Goal: Task Accomplishment & Management: Use online tool/utility

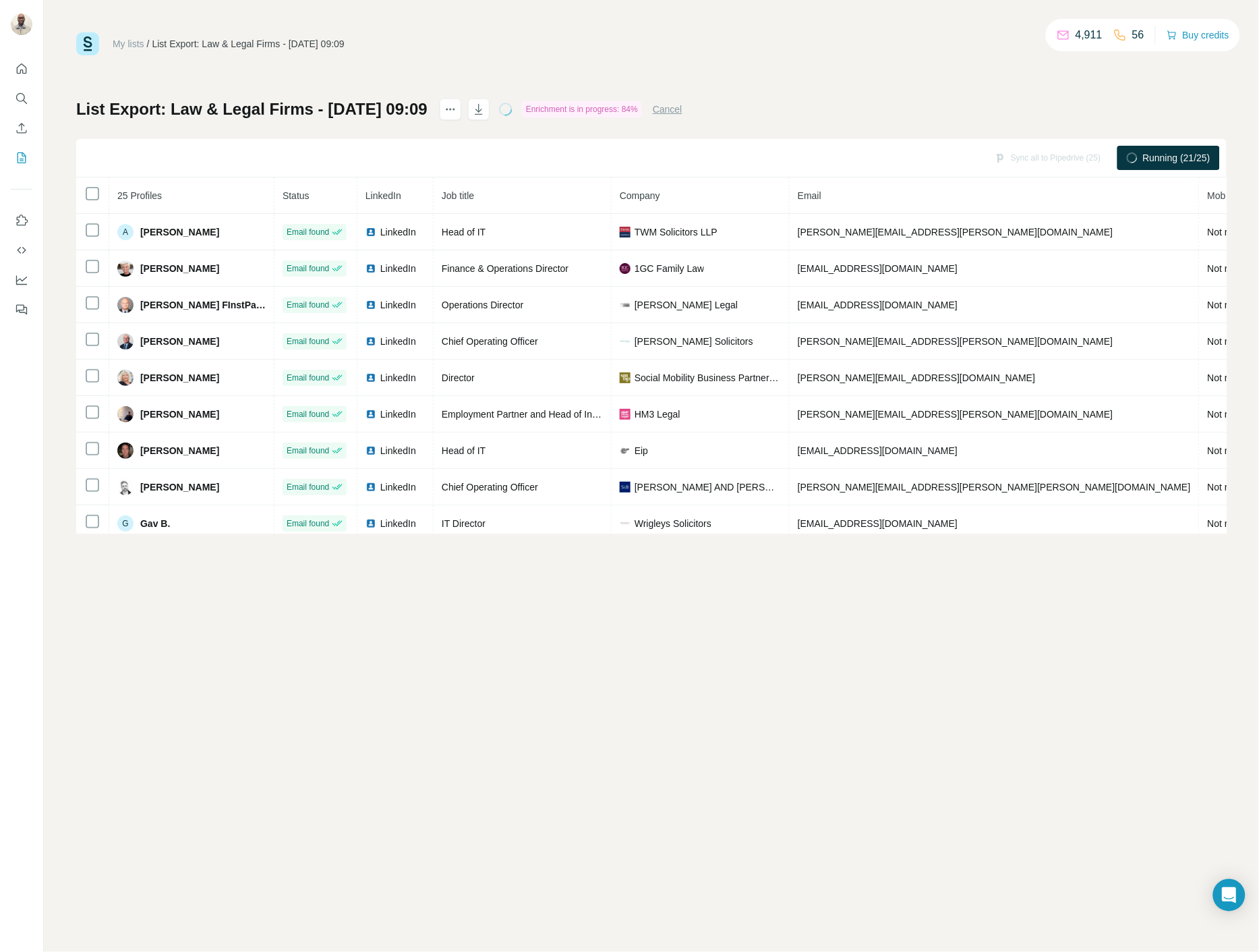
drag, startPoint x: 128, startPoint y: 34, endPoint x: 115, endPoint y: 38, distance: 13.6
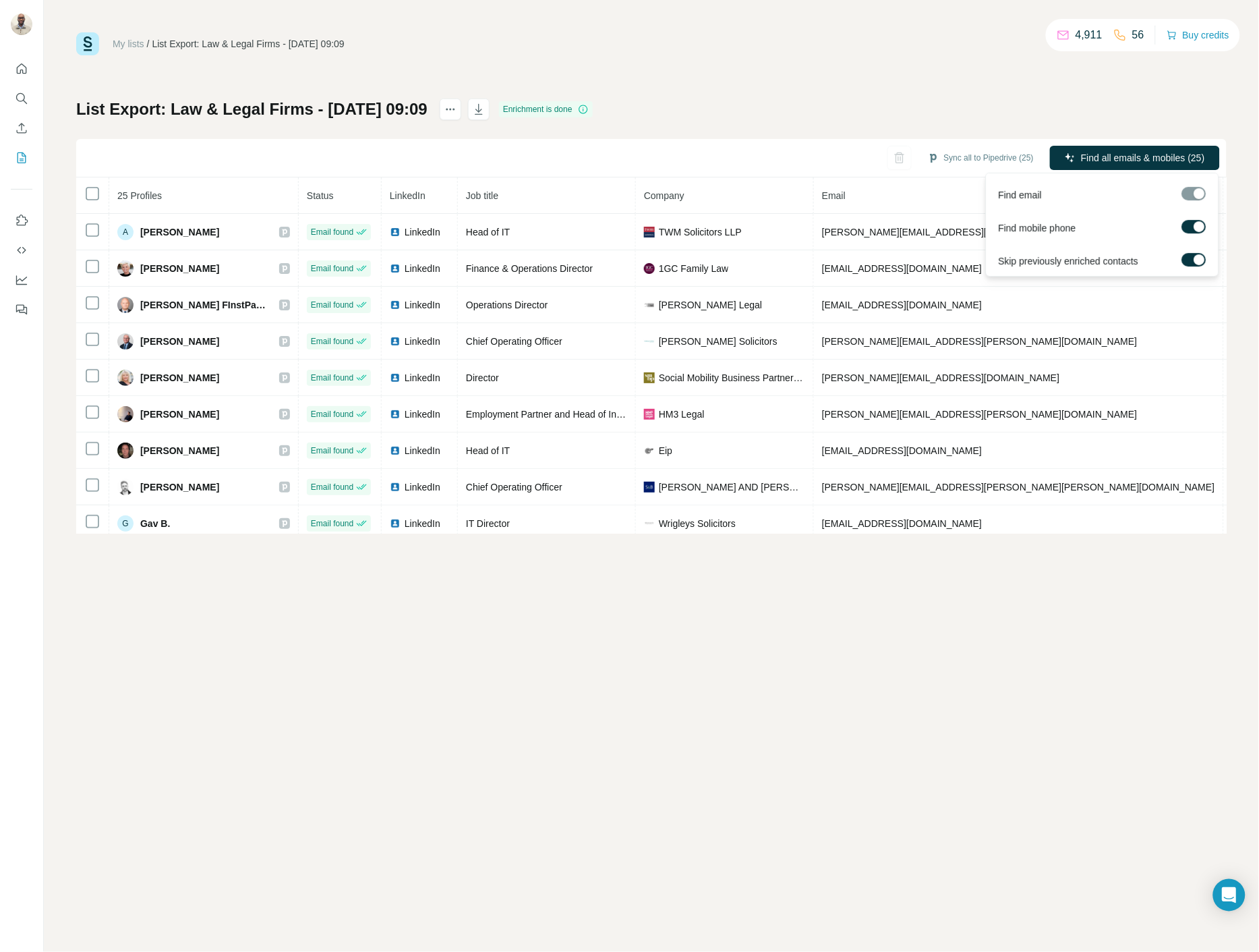
click at [1198, 152] on span "Find all emails & mobiles (25)" at bounding box center [1143, 158] width 124 height 14
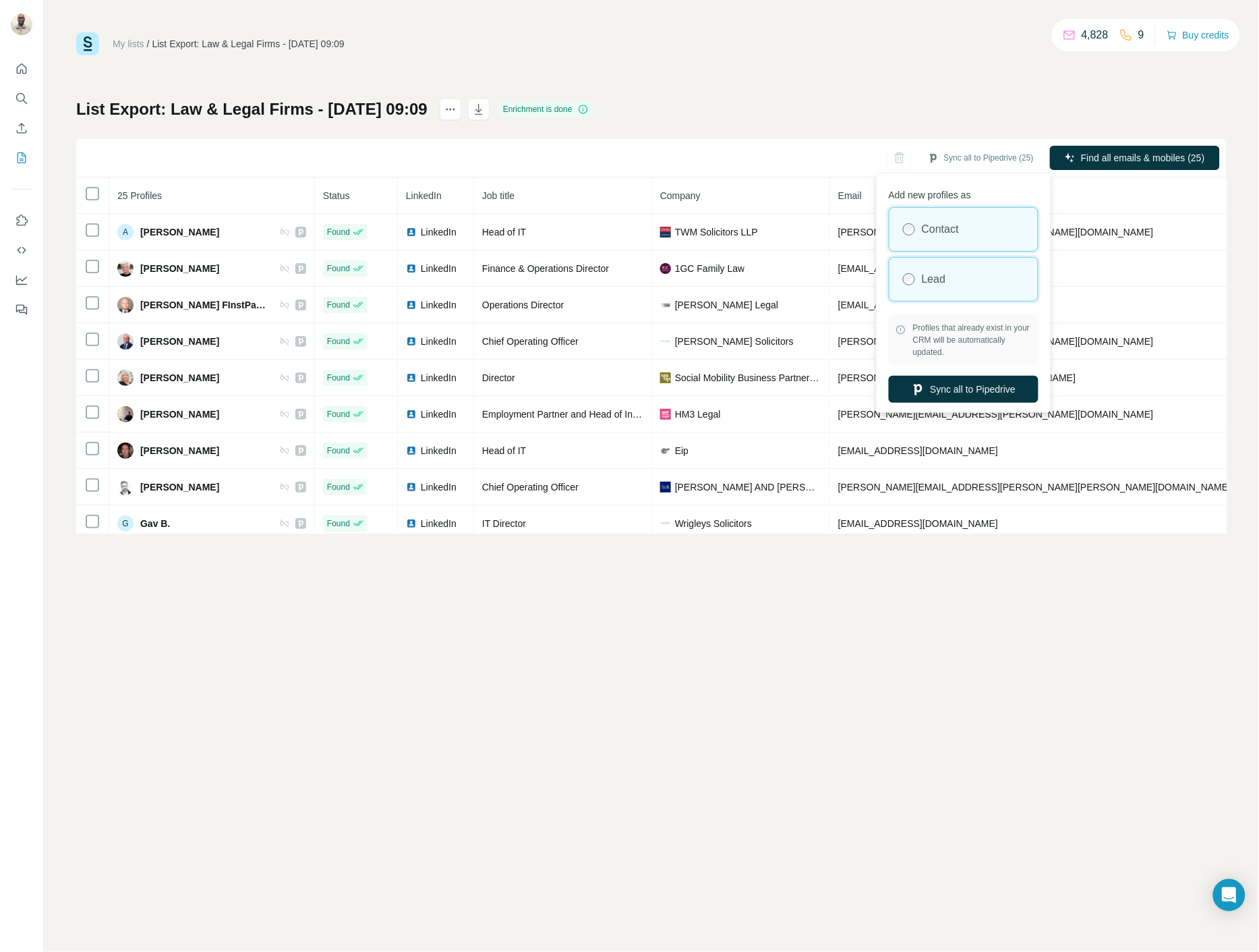
click at [927, 278] on label "Lead" at bounding box center [934, 279] width 25 height 16
click at [962, 156] on button "Sync all to Pipedrive (25)" at bounding box center [981, 158] width 125 height 20
click at [972, 274] on div "Lead" at bounding box center [964, 279] width 148 height 43
click at [966, 391] on button "Sync all to Pipedrive" at bounding box center [964, 390] width 149 height 27
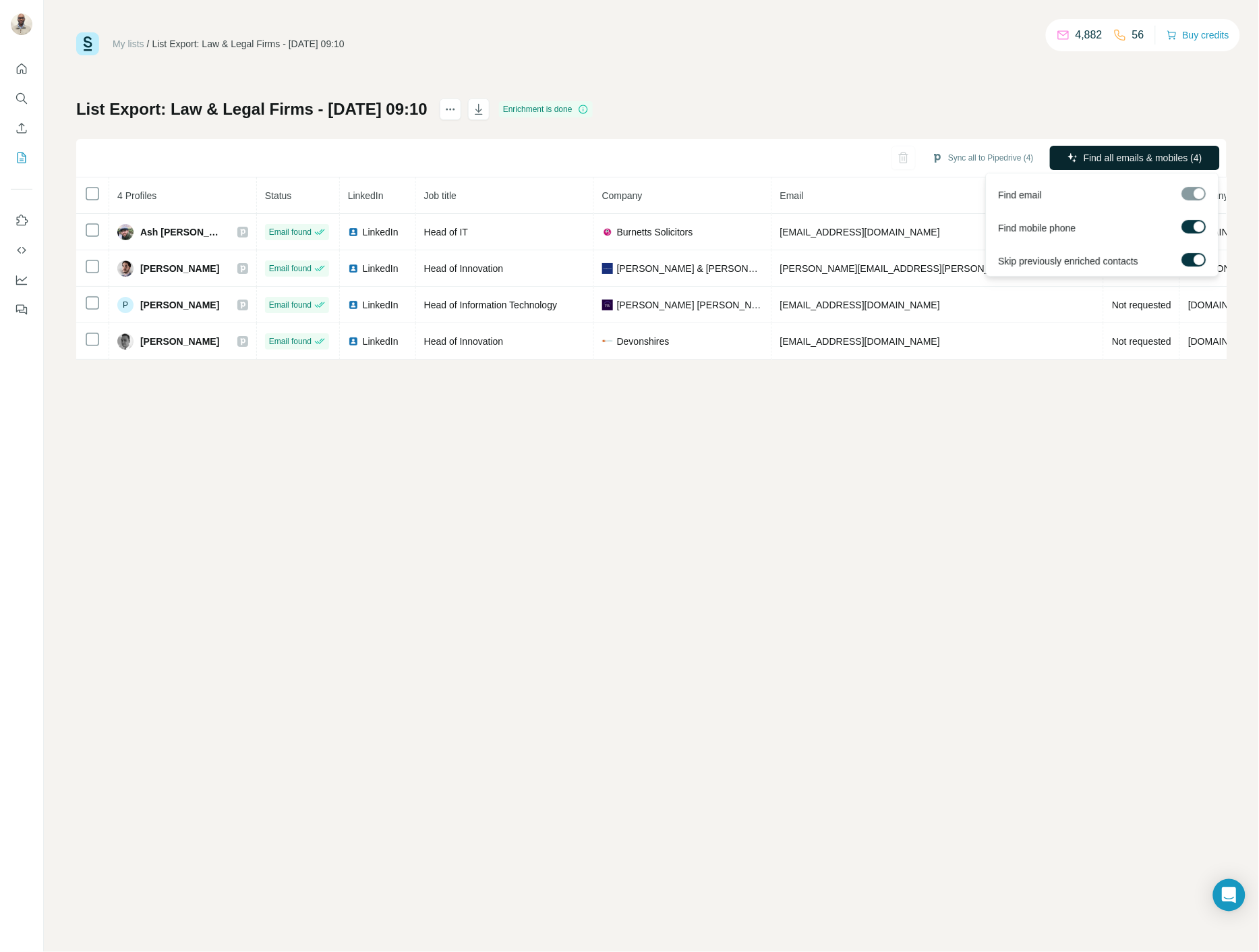
click at [1150, 157] on span "Find all emails & mobiles (4)" at bounding box center [1143, 158] width 119 height 14
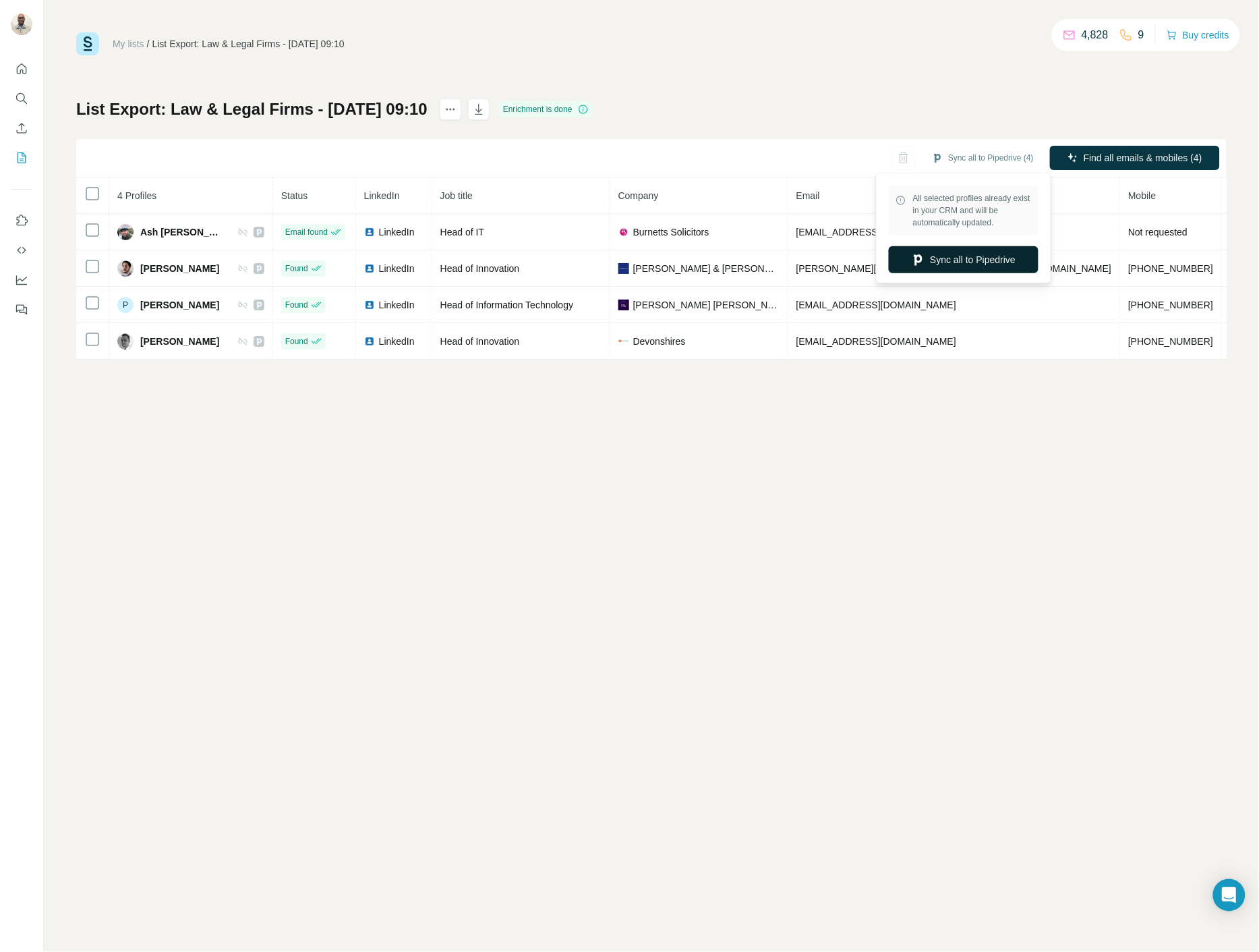
click at [996, 253] on button "Sync all to Pipedrive" at bounding box center [964, 260] width 149 height 27
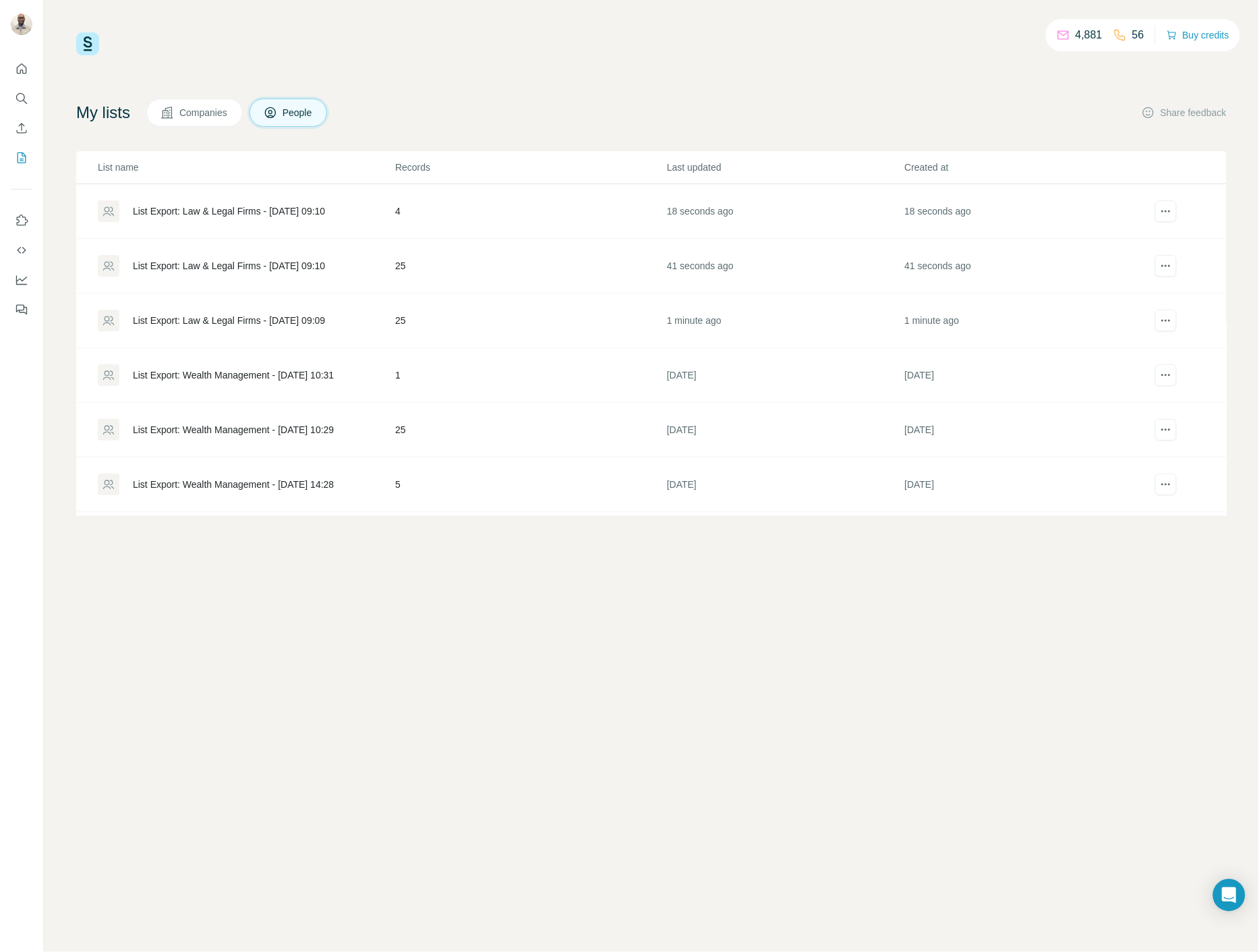
click at [295, 265] on div "List Export: Law & Legal Firms - 15/08/2025 09:10" at bounding box center [229, 266] width 192 height 14
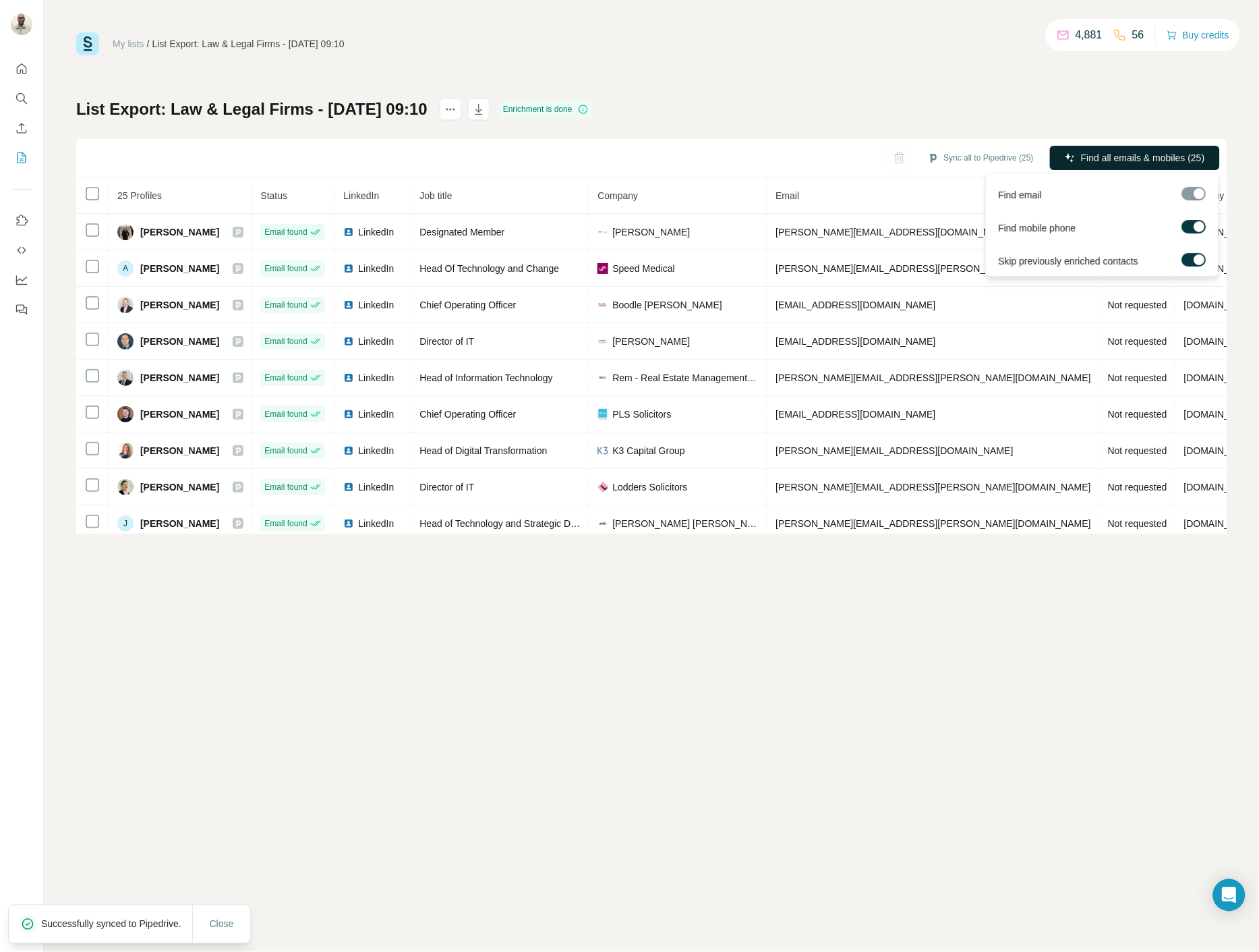
click at [1141, 158] on span "Find all emails & mobiles (25)" at bounding box center [1143, 158] width 124 height 14
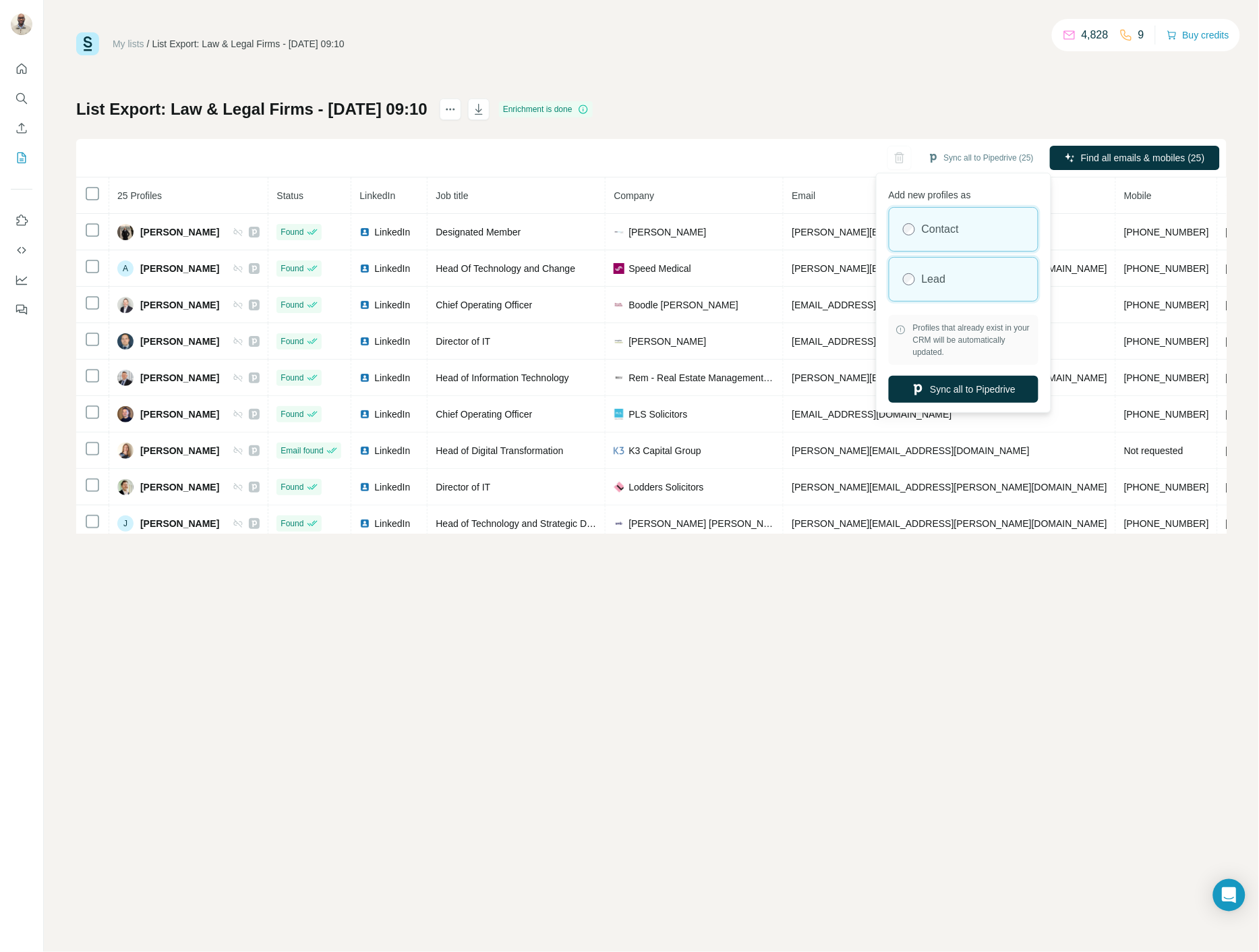
click at [967, 272] on div "Lead" at bounding box center [964, 279] width 148 height 43
click at [968, 392] on button "Sync all to Pipedrive" at bounding box center [964, 390] width 149 height 27
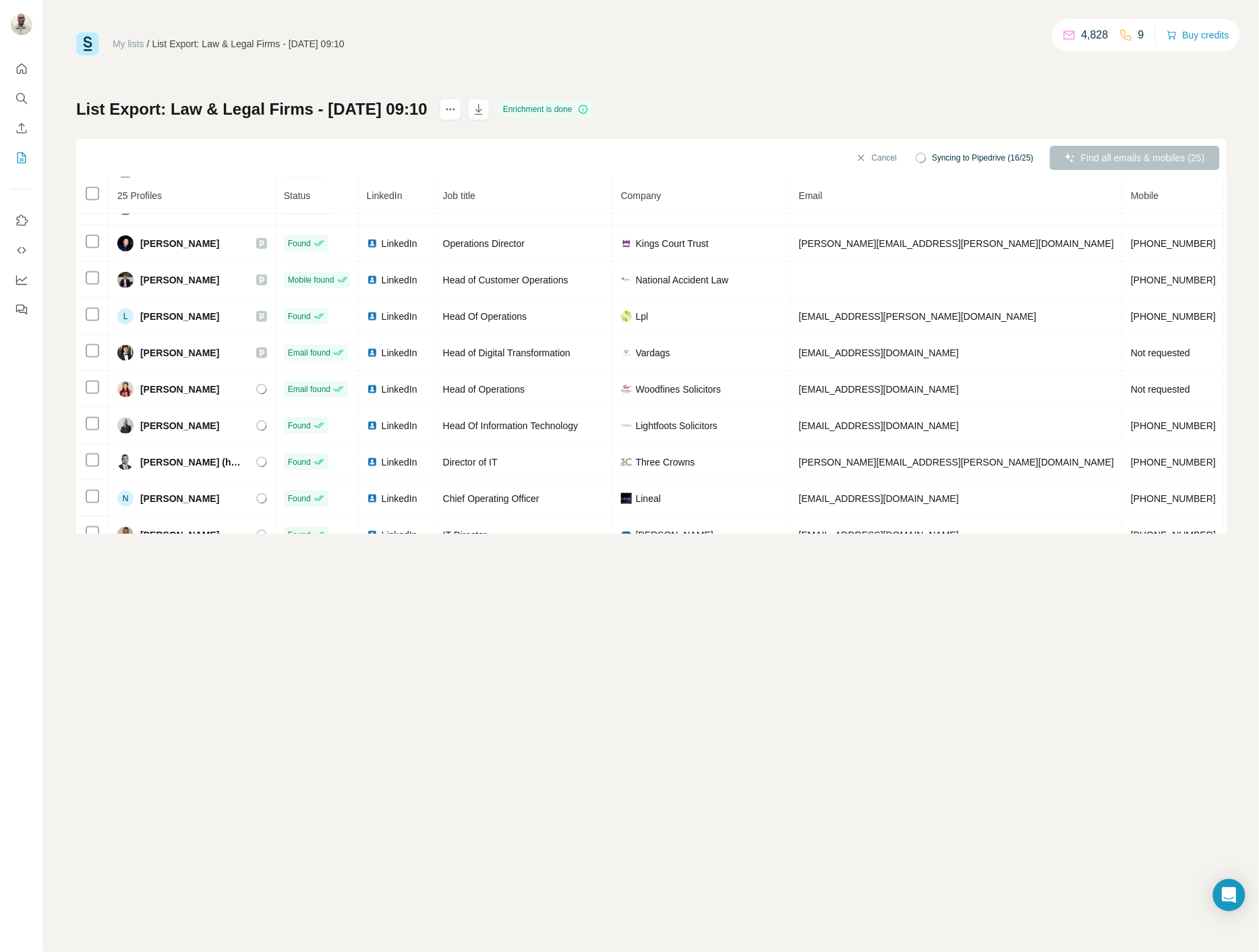
scroll to position [610, 0]
